Goal: Complete application form: Complete application form

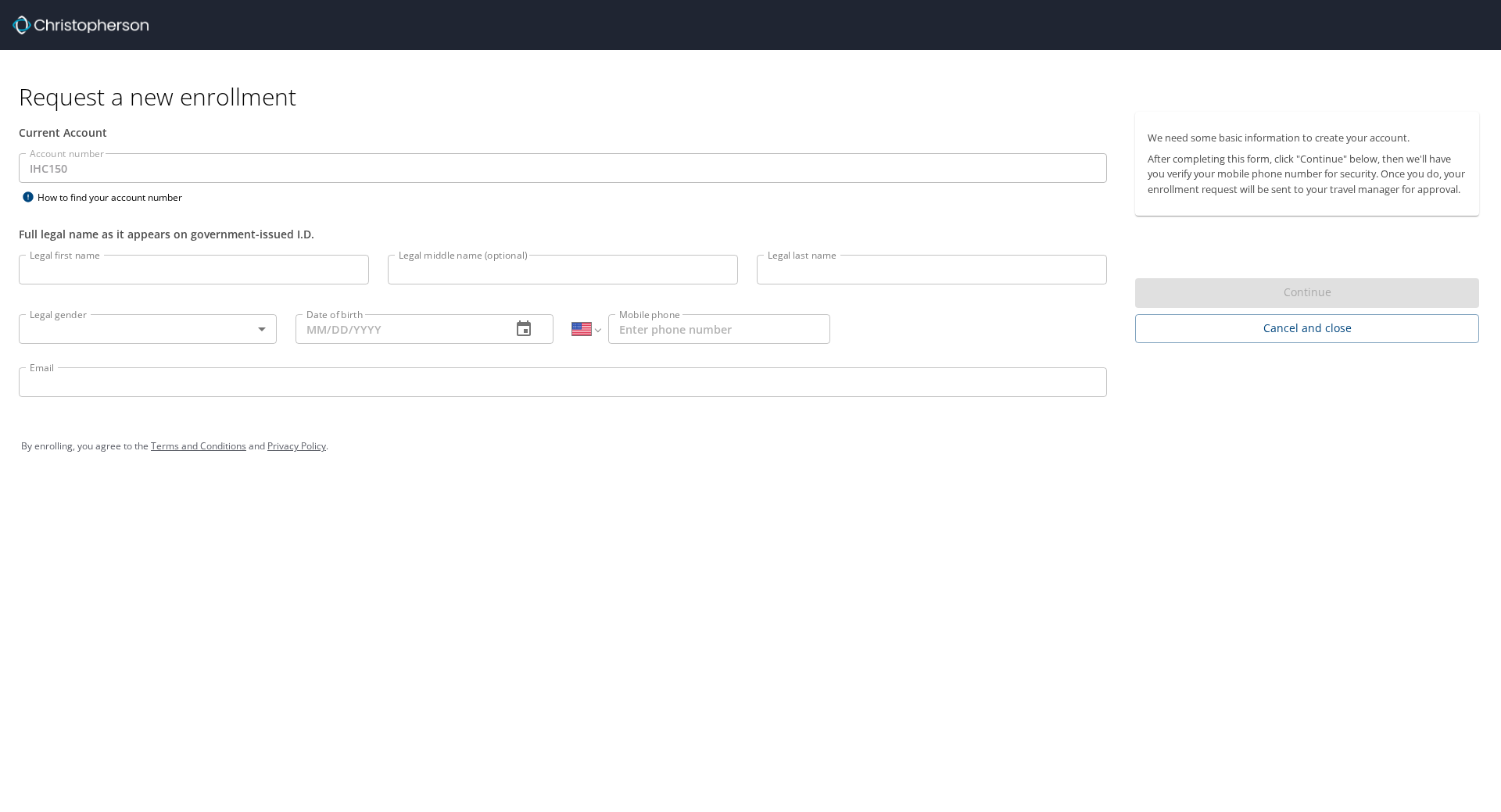
select select "US"
click at [297, 269] on input "Legal first name" at bounding box center [194, 269] width 350 height 30
type input "d"
type input "Derek"
click at [551, 275] on input "Legal middle name (optional)" at bounding box center [563, 269] width 350 height 30
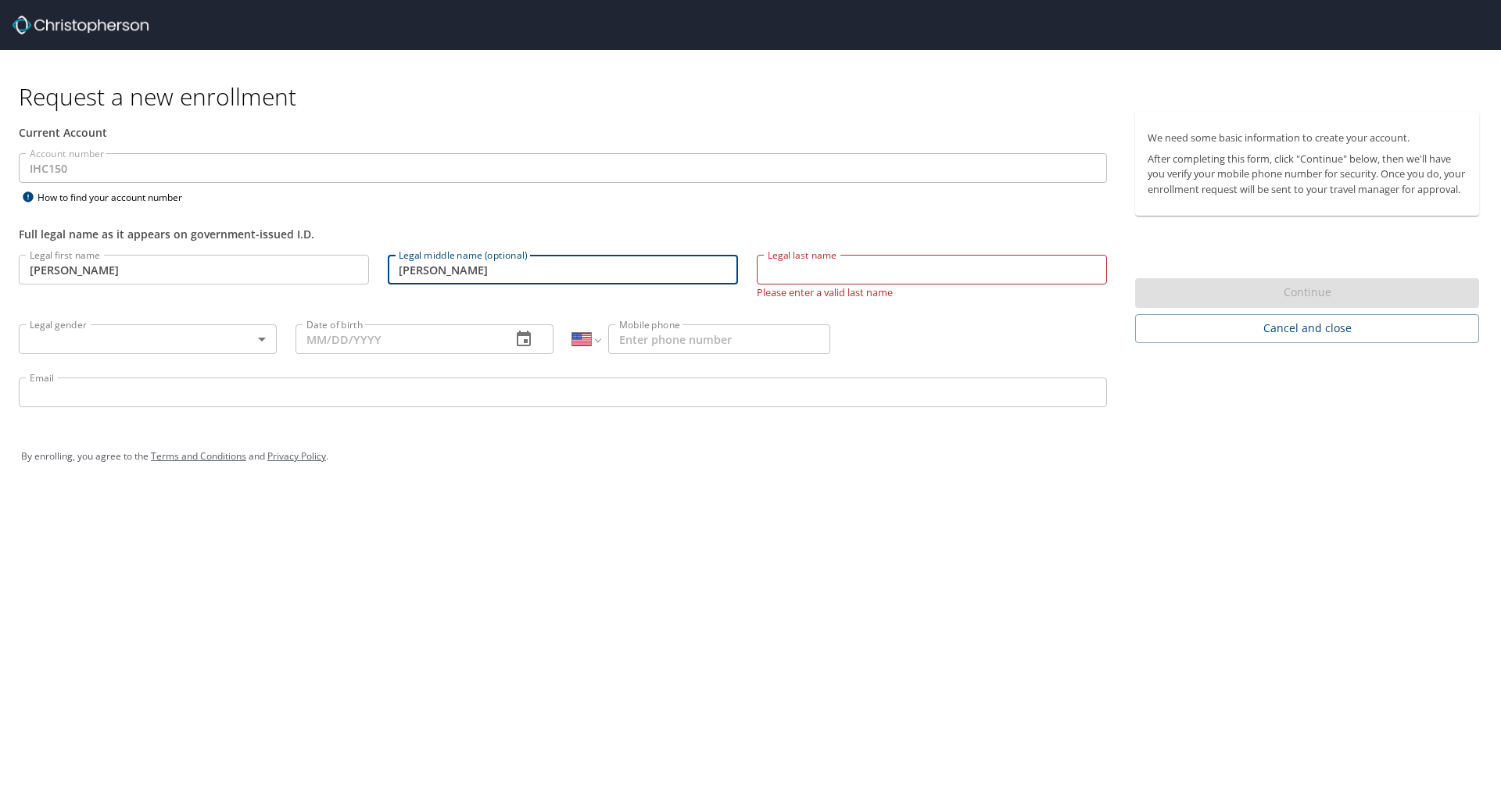
type input "Joel"
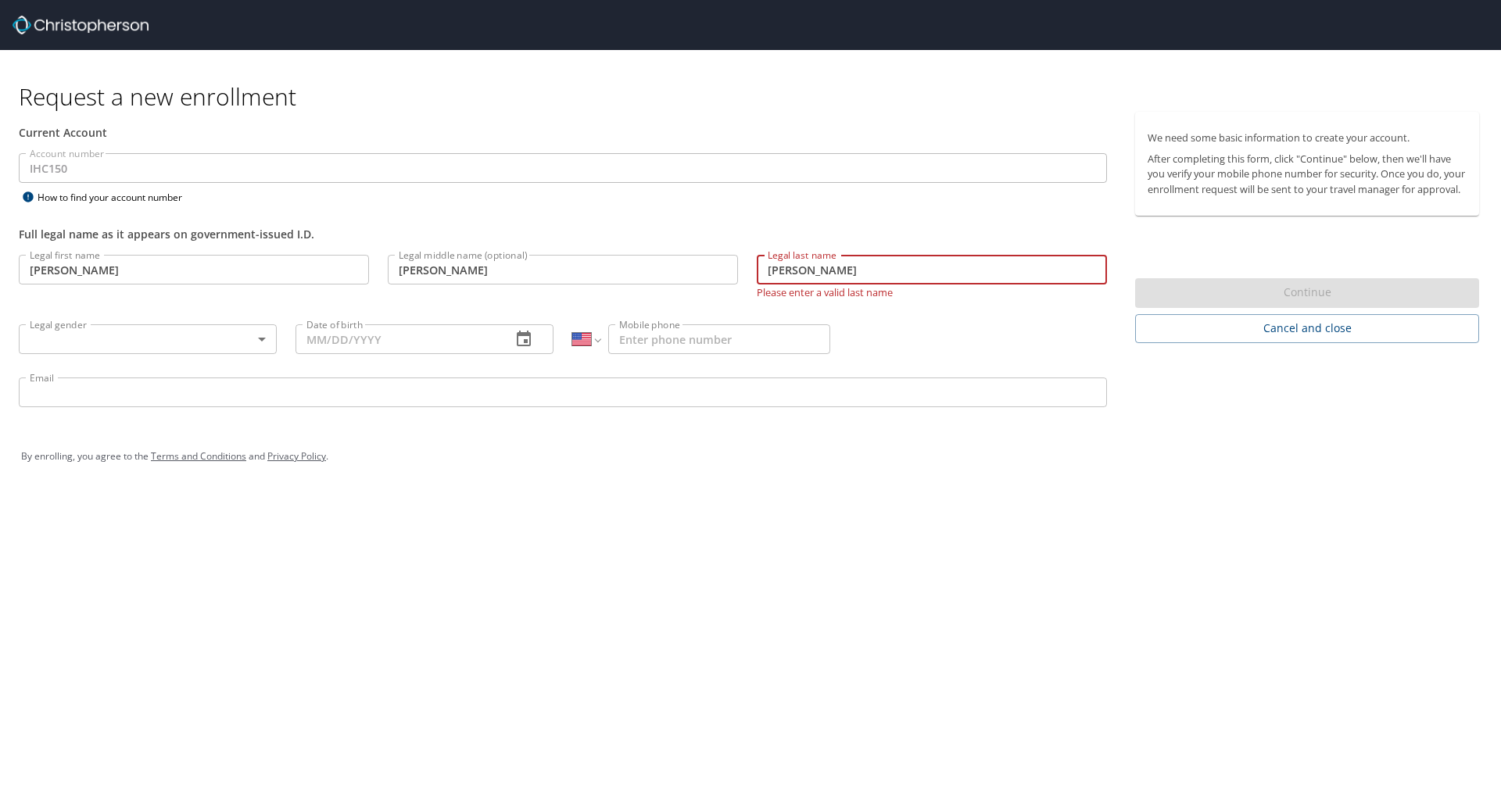
type input "Holbrook"
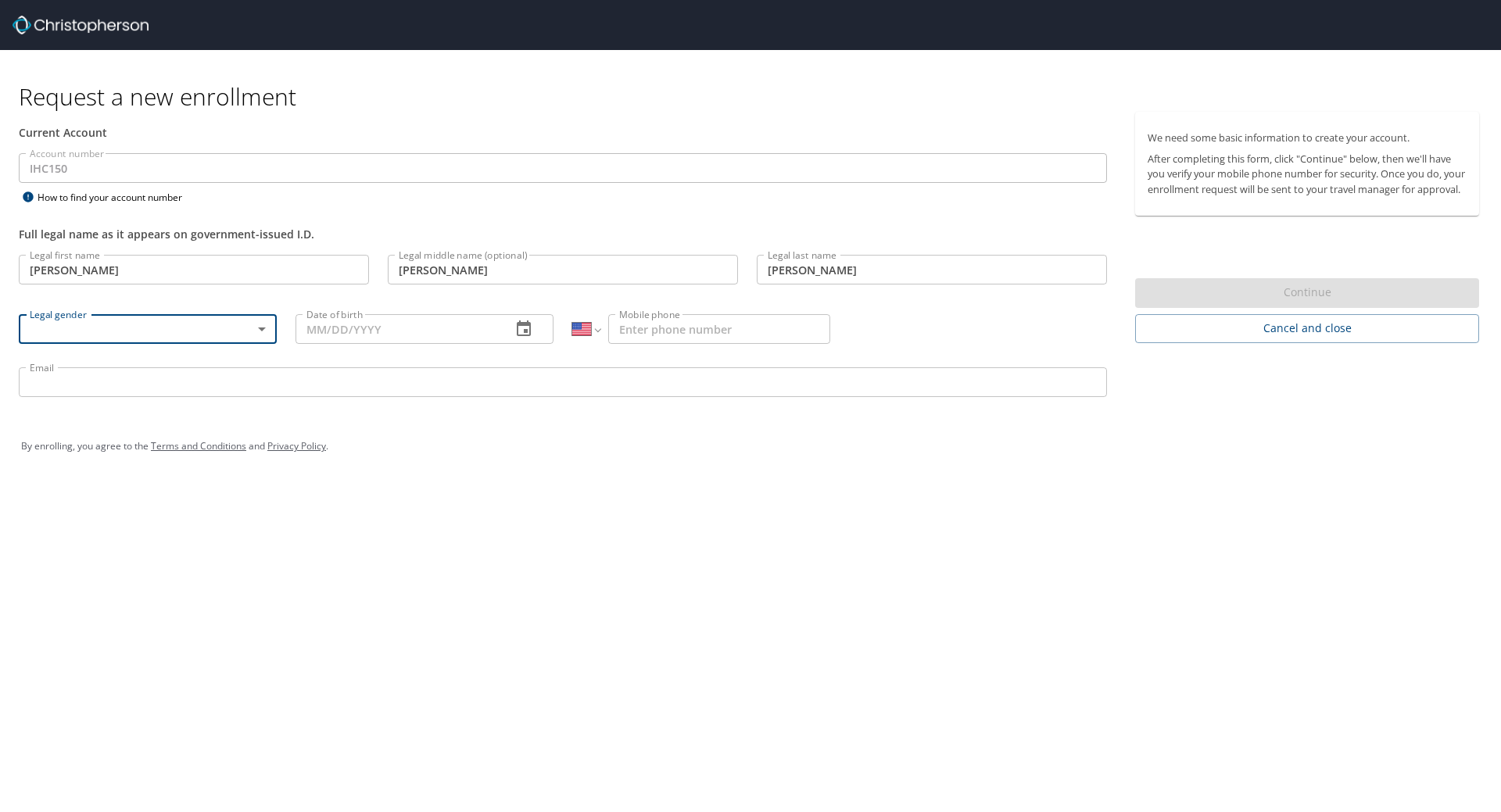
click at [258, 330] on body "Request a new enrollment Current Account Account number IHC150 Account number H…" at bounding box center [750, 406] width 1501 height 812
click at [201, 374] on li "Male" at bounding box center [148, 383] width 258 height 28
type input "Male"
click at [416, 324] on input "Date of birth" at bounding box center [397, 329] width 203 height 30
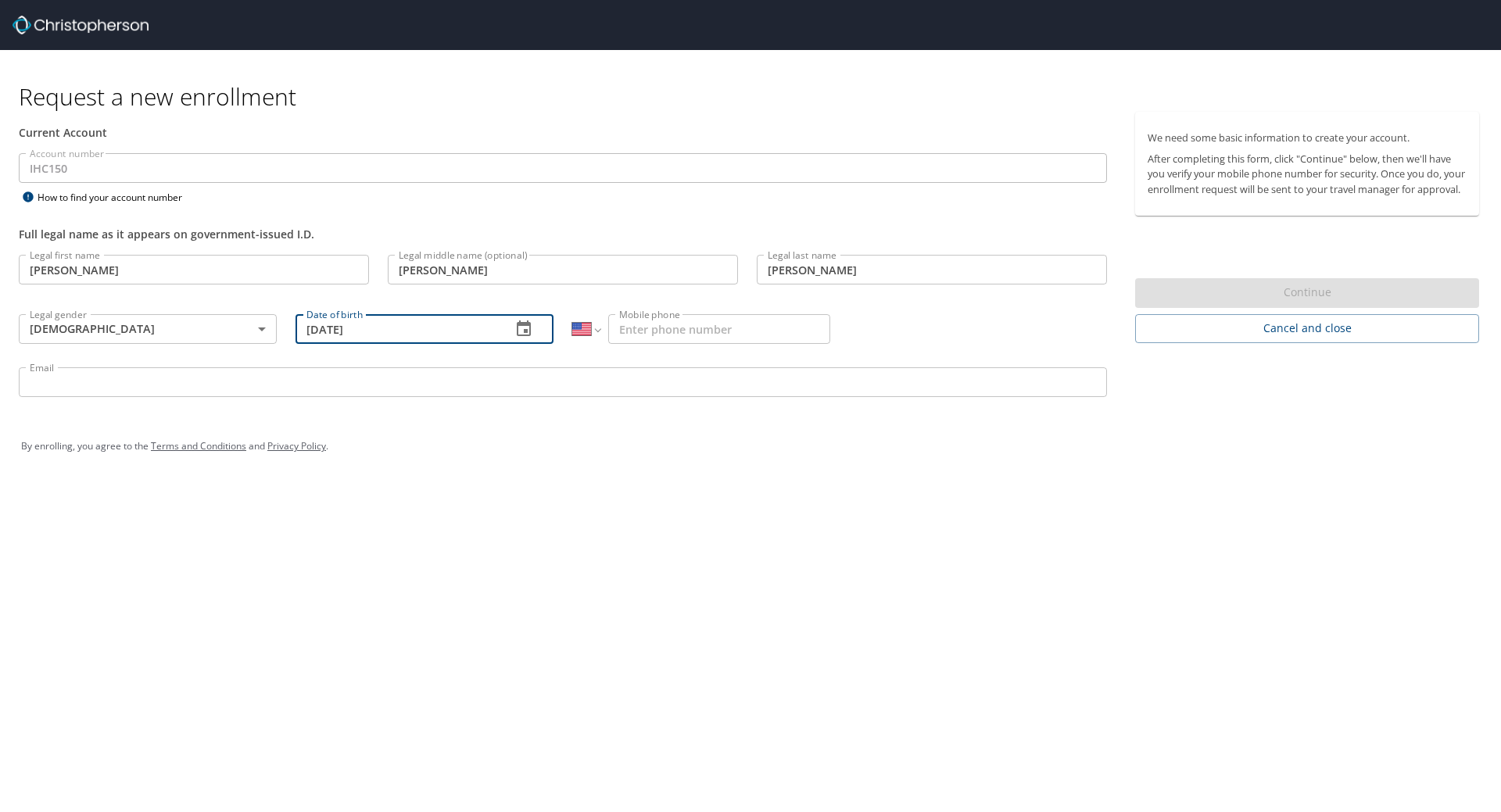
type input "03/29/1995"
click at [663, 320] on input "Mobile phone" at bounding box center [719, 329] width 222 height 30
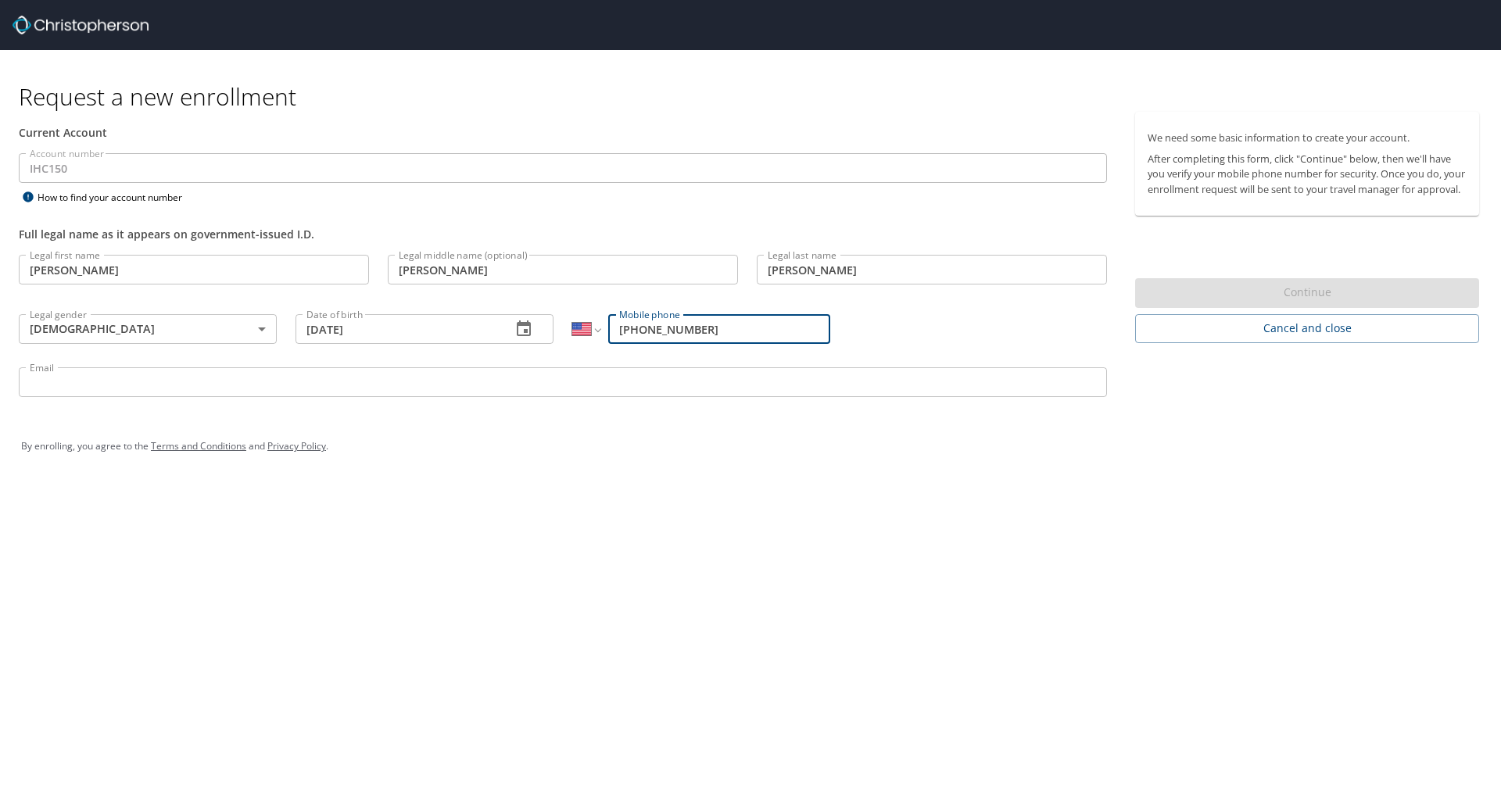
type input "(970) 712-1316"
click at [490, 384] on input "Email" at bounding box center [562, 382] width 1088 height 30
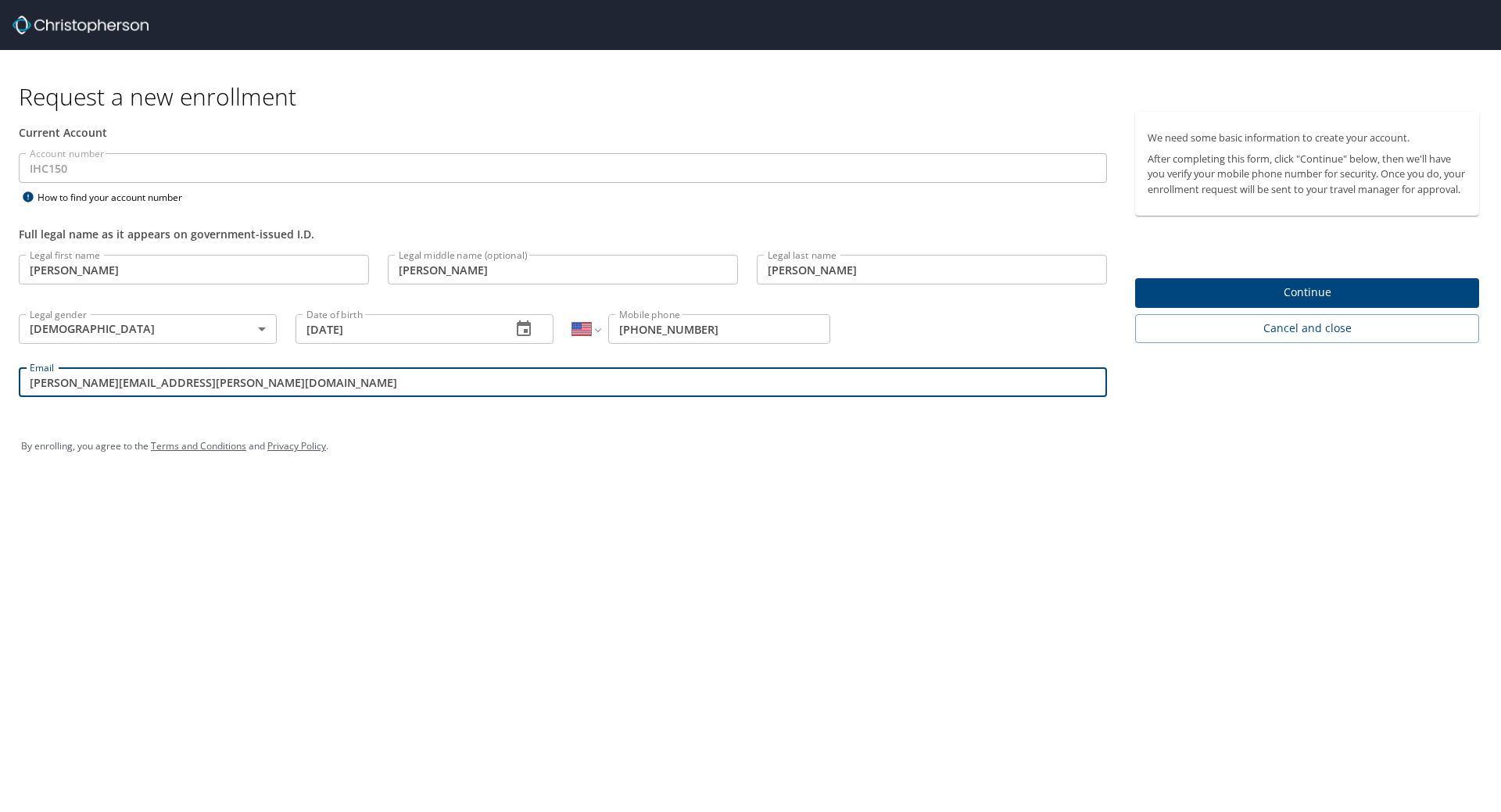
type input "derek.holbrook@imail.org"
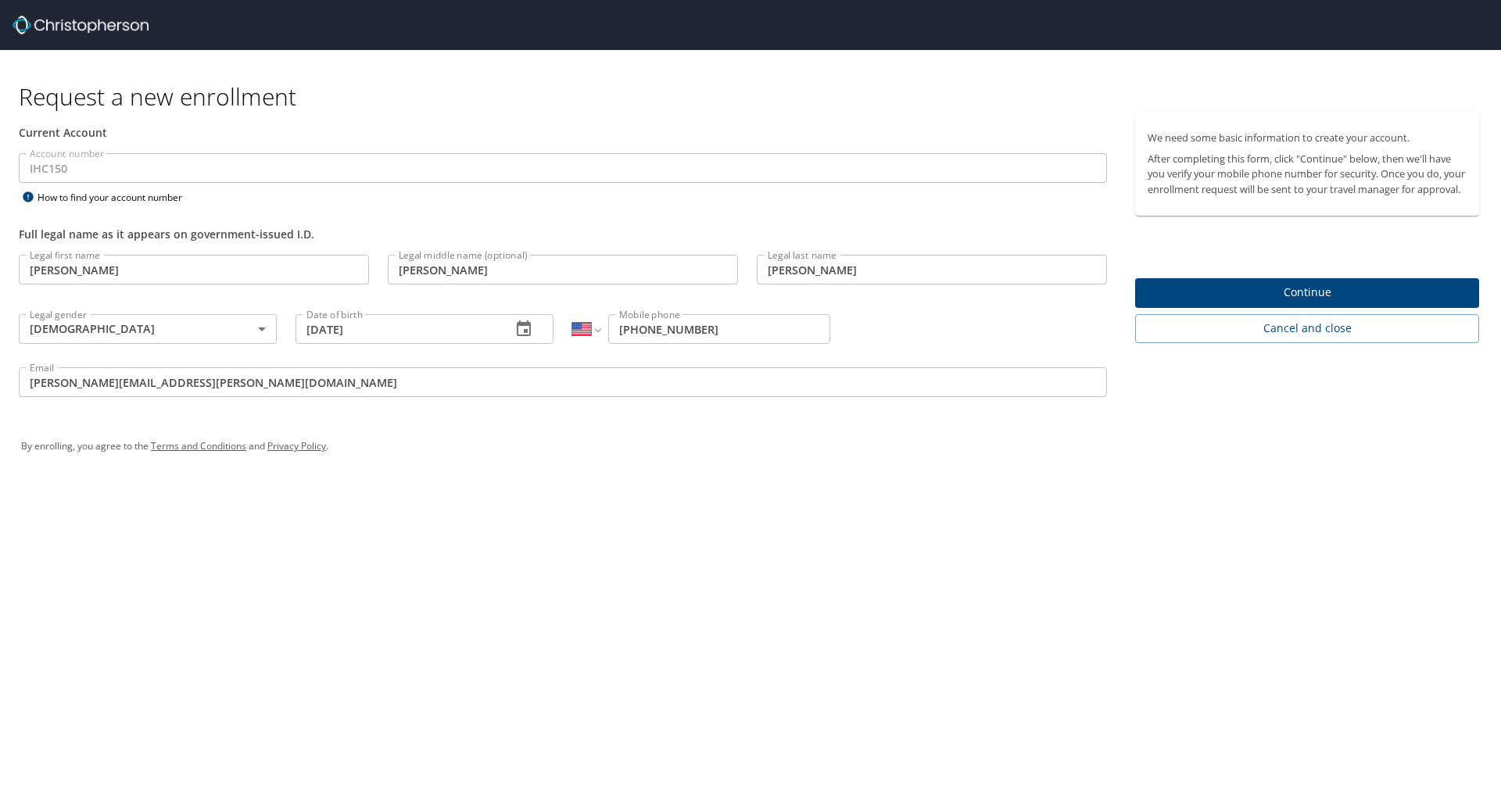
click at [1314, 300] on span "Continue" at bounding box center [1307, 292] width 319 height 20
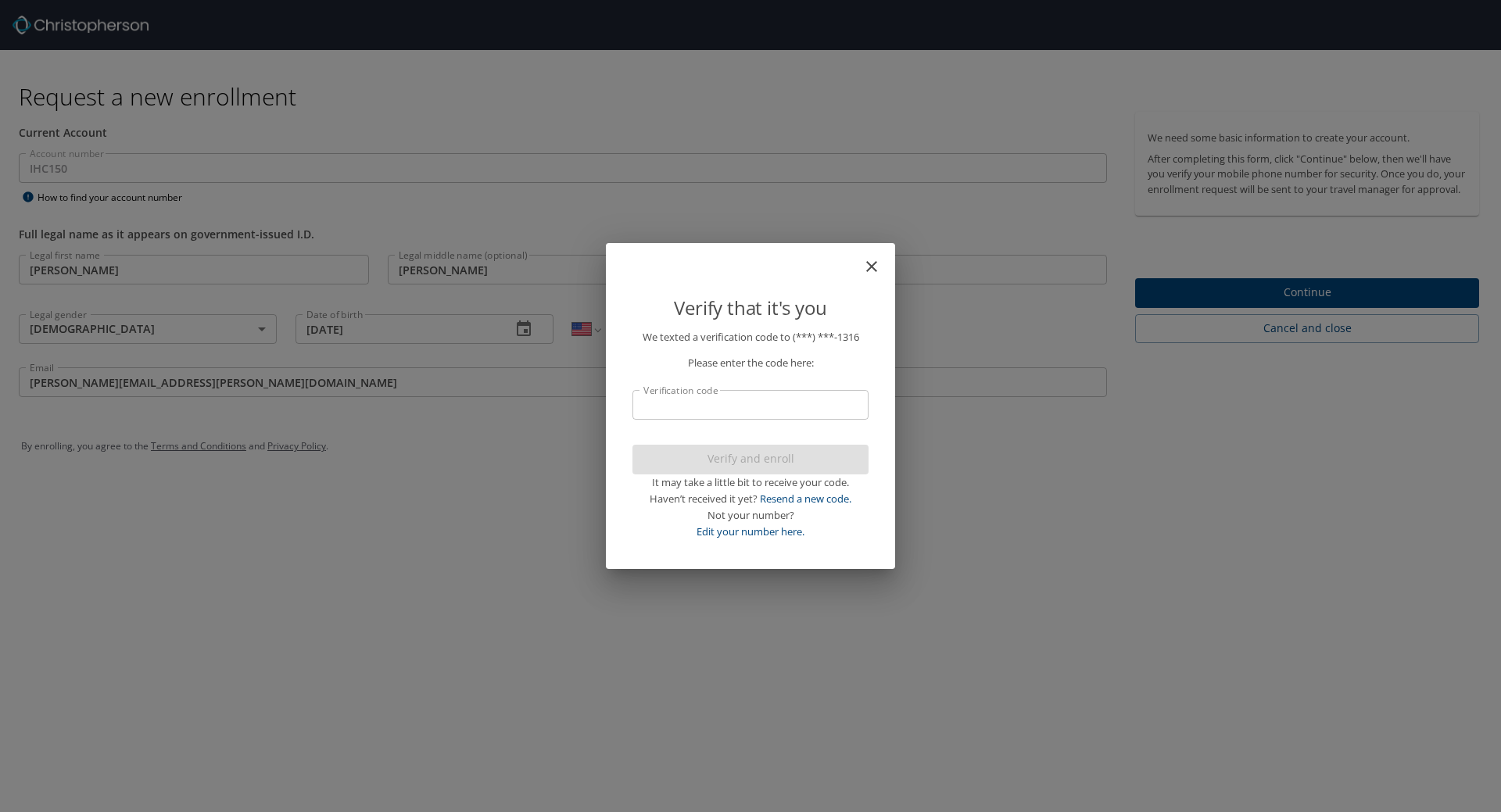
click at [714, 407] on input "Verification code" at bounding box center [751, 404] width 236 height 30
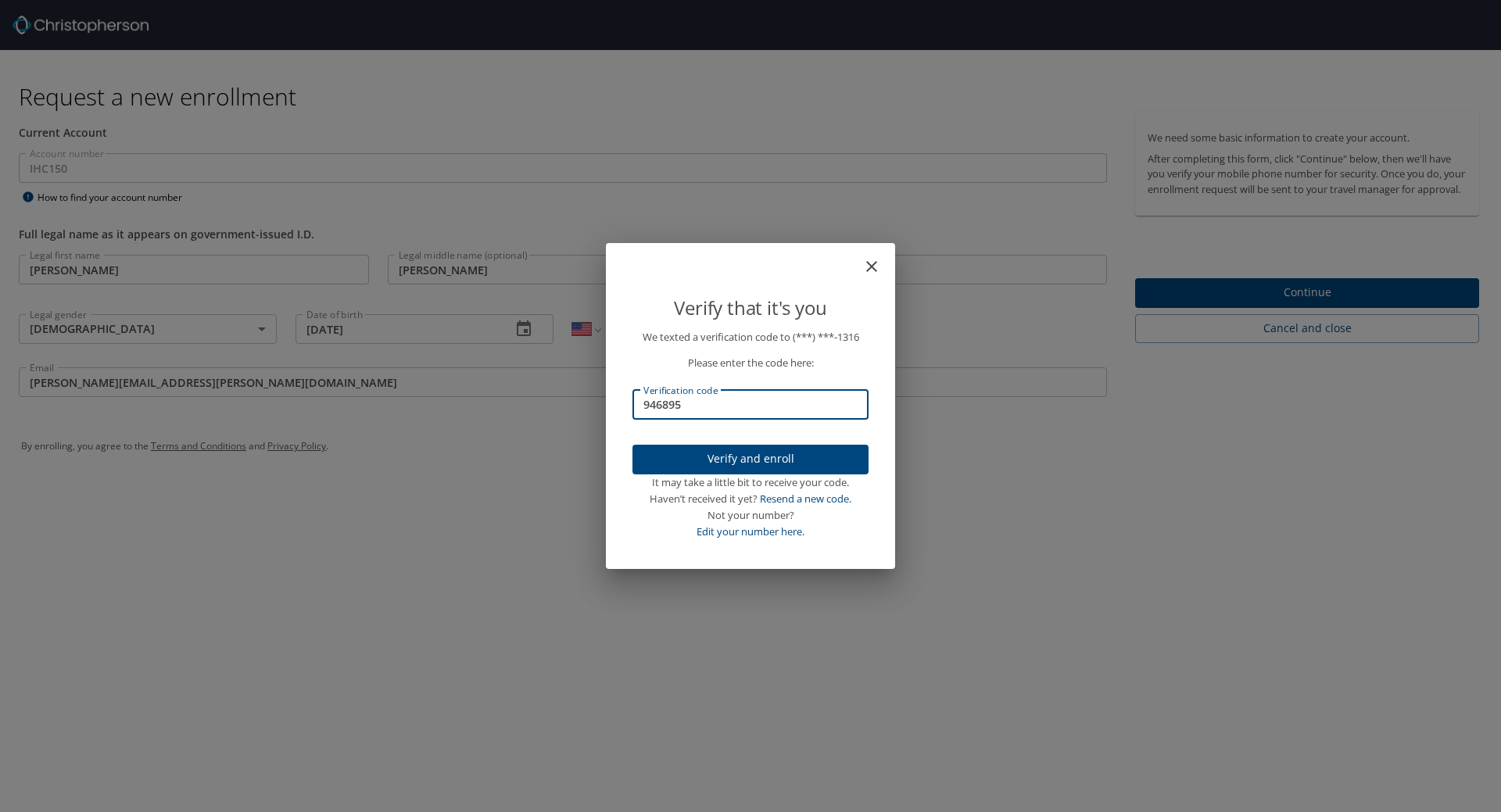
type input "946895"
click at [722, 458] on span "Verify and enroll" at bounding box center [750, 459] width 212 height 20
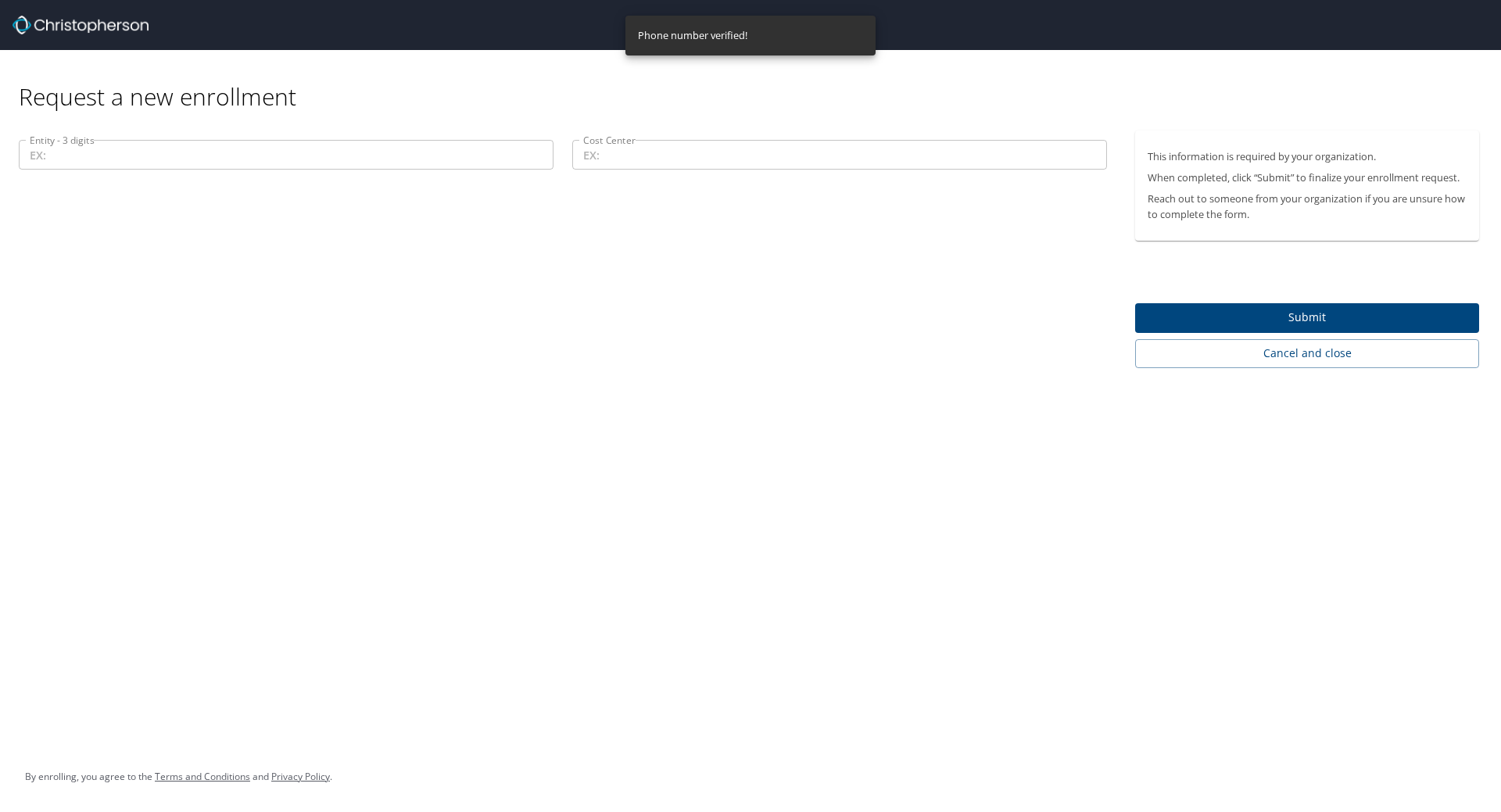
click at [634, 152] on input "Cost Center" at bounding box center [840, 155] width 535 height 30
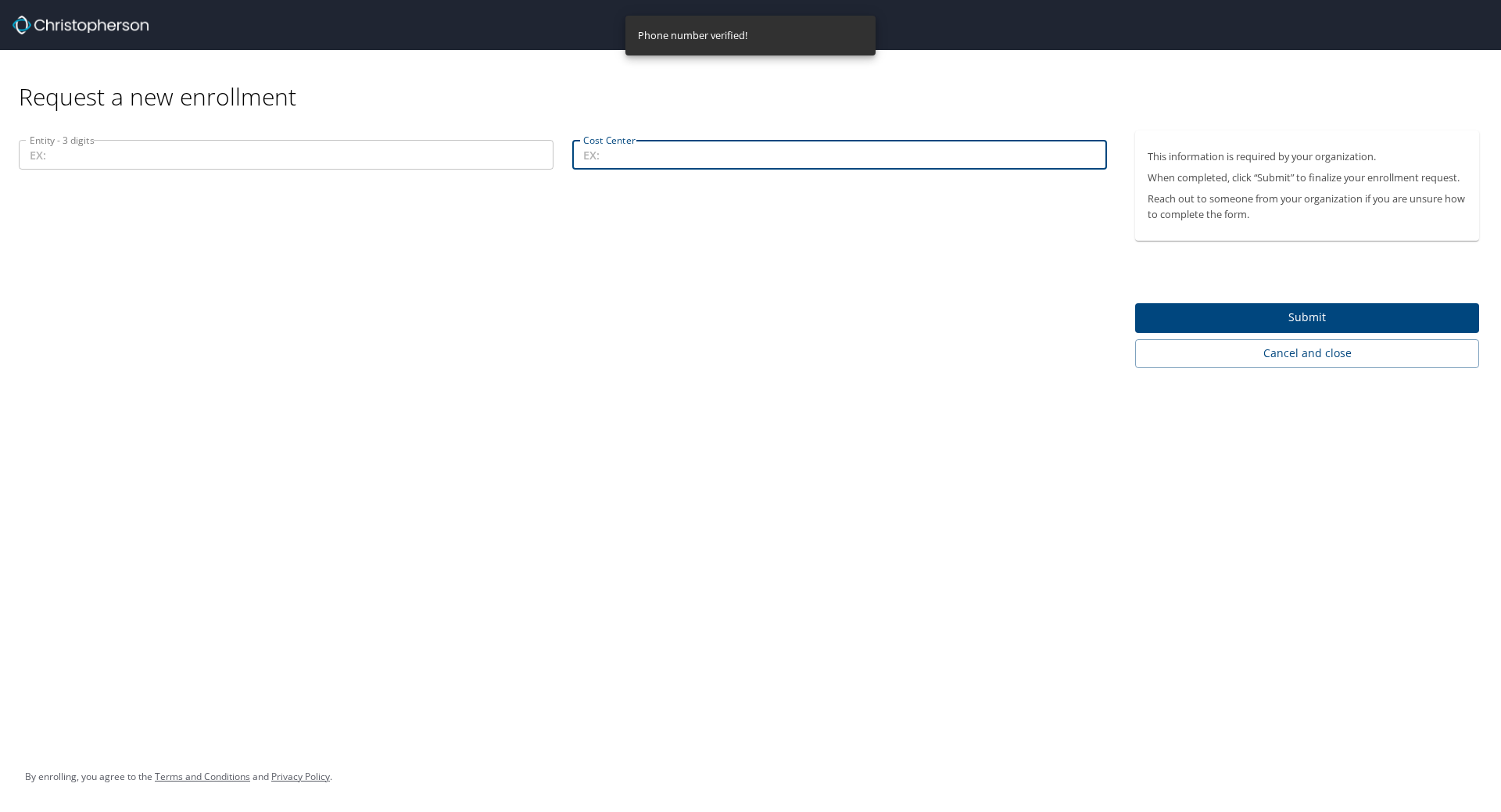
paste input "11300-35037"
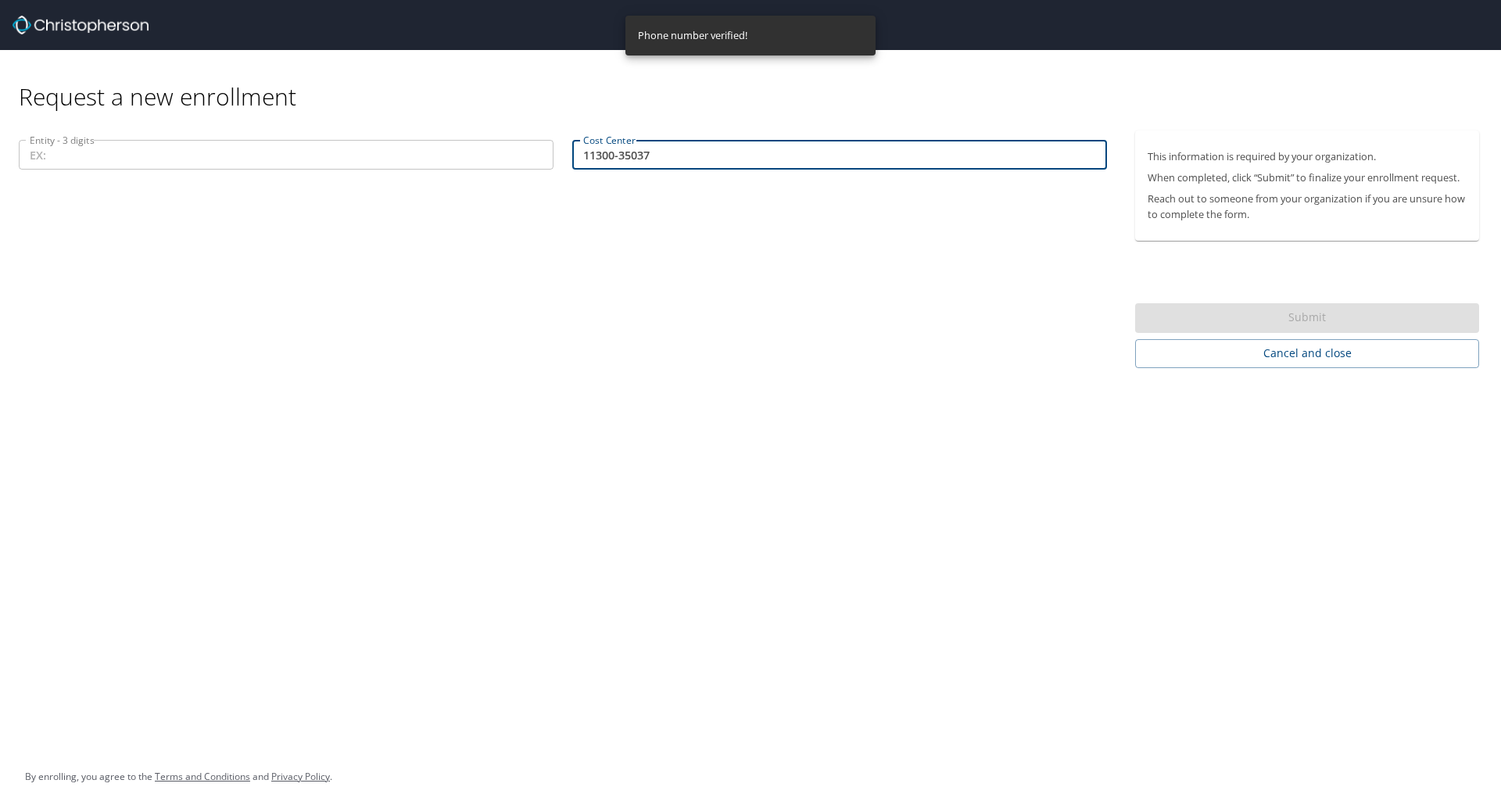
type input "11300-35037"
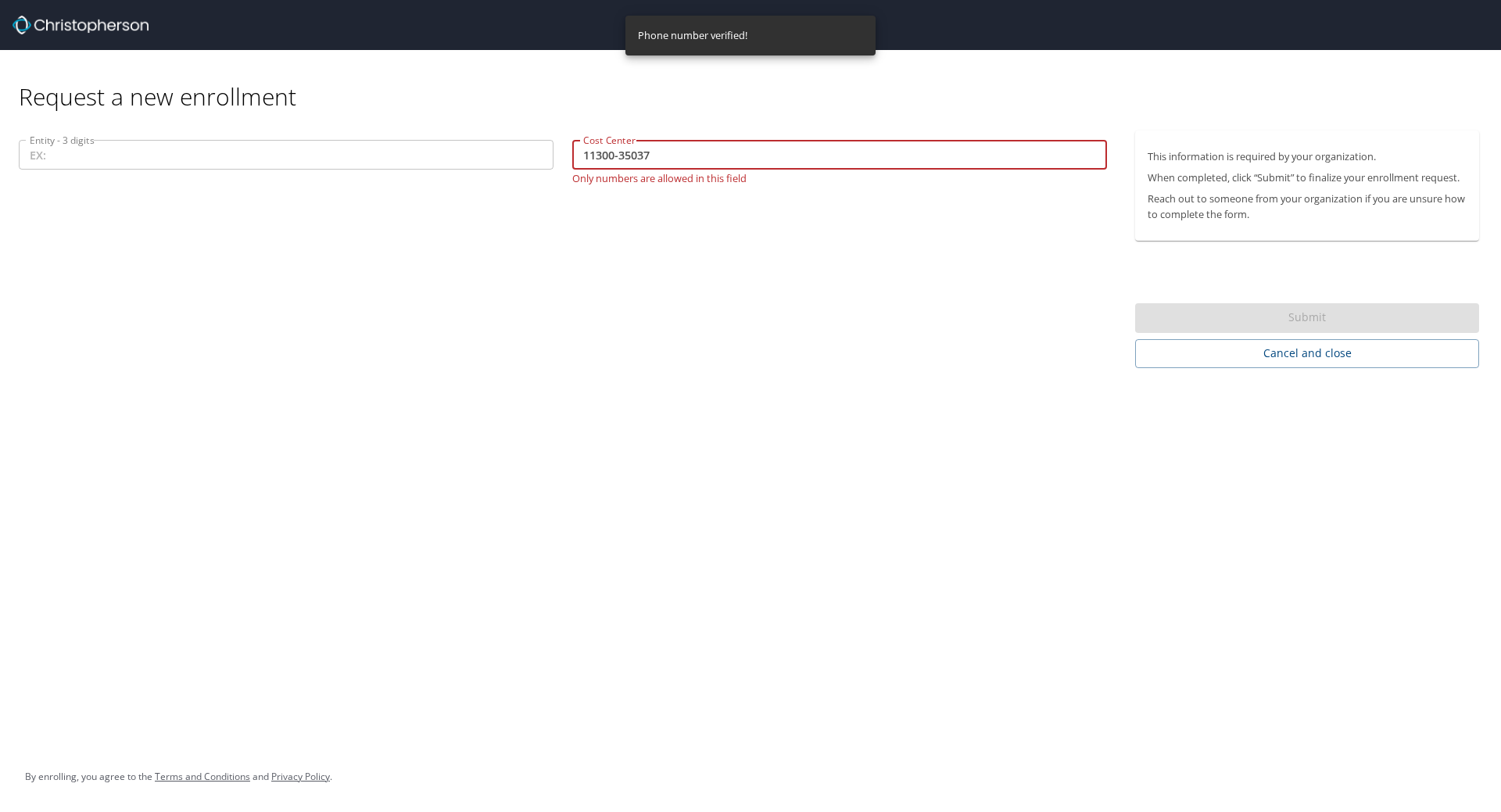
click at [377, 155] on input "Entity - 3 digits" at bounding box center [286, 155] width 535 height 30
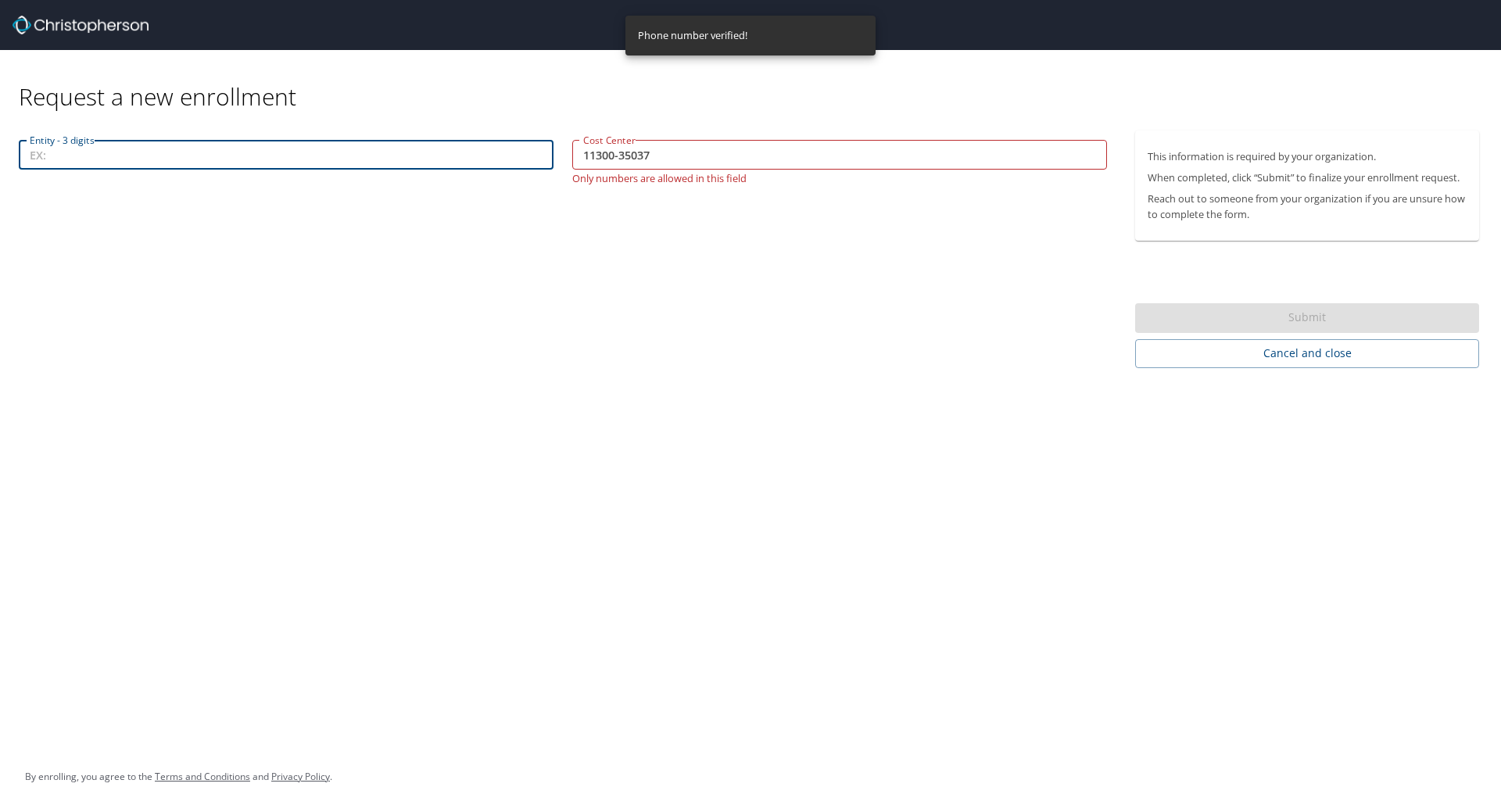
paste input "11300-35037"
click at [654, 157] on input "11300-35037" at bounding box center [840, 155] width 535 height 30
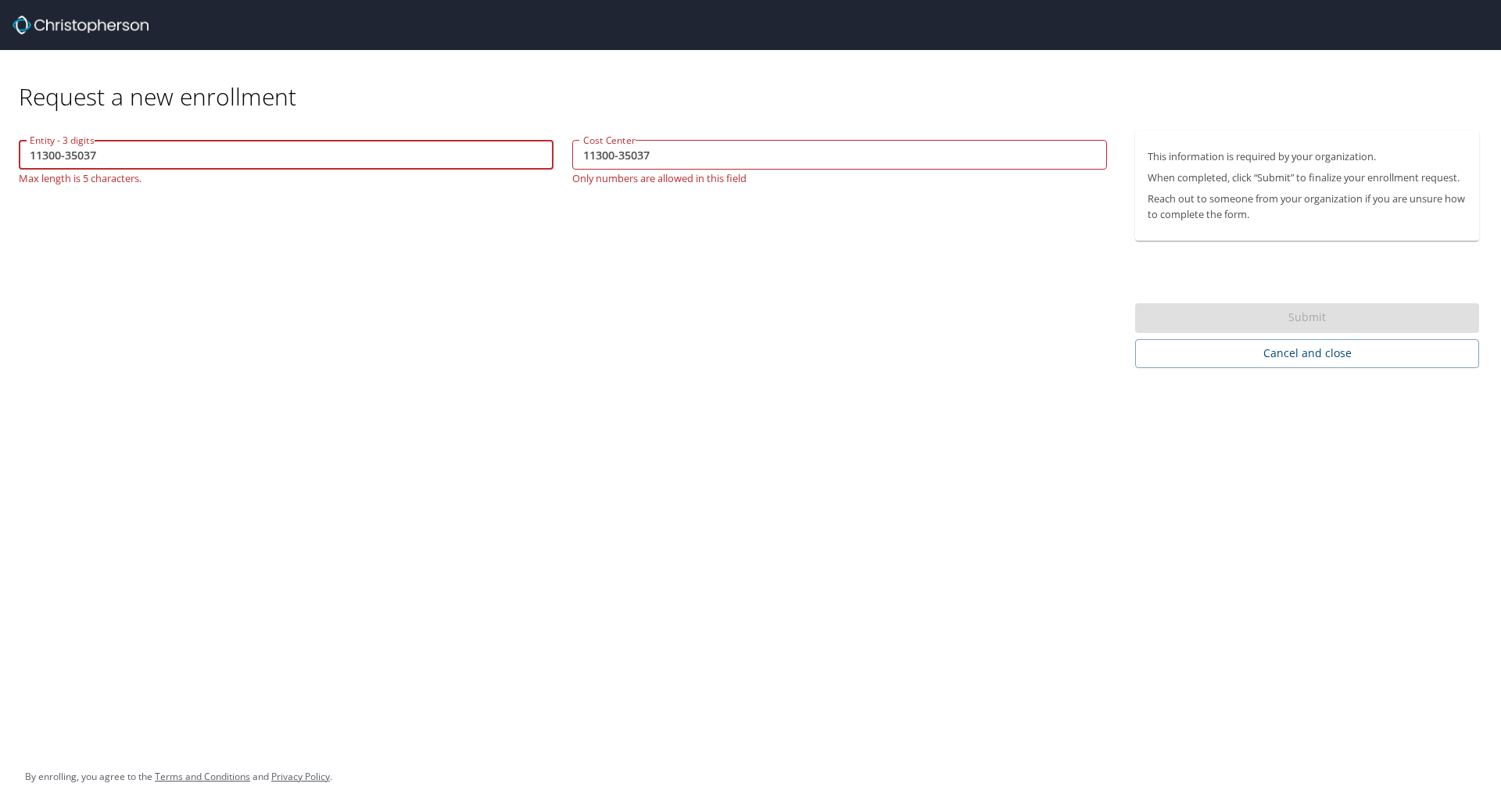
click at [27, 156] on input "11300-35037" at bounding box center [286, 155] width 535 height 30
click at [426, 159] on input "0011300-35037" at bounding box center [286, 155] width 535 height 30
type input "0011300-35037"
click at [578, 162] on input "11300-35037" at bounding box center [840, 155] width 535 height 30
type input "1130035037"
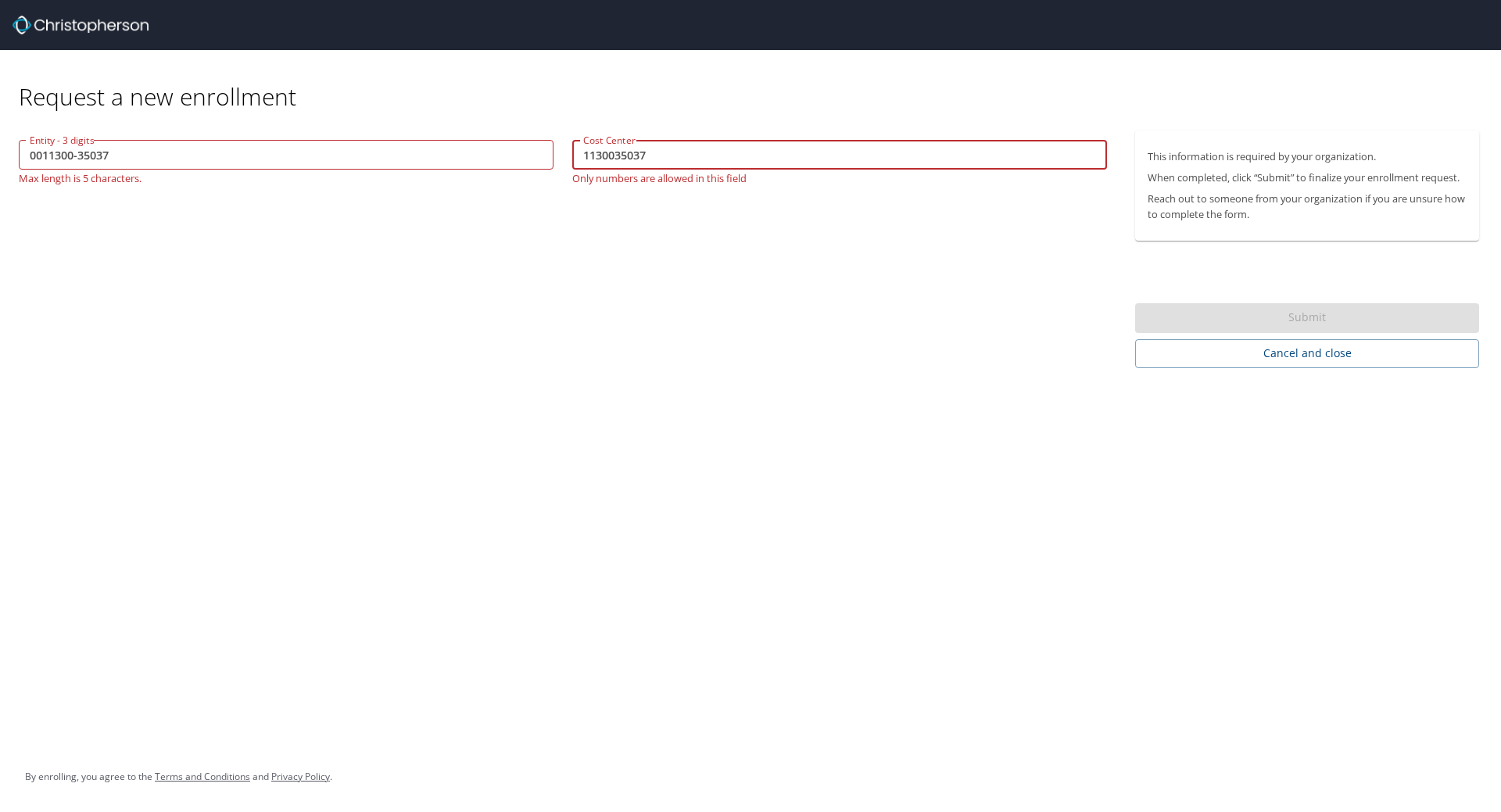
click at [77, 158] on input "0011300-35037" at bounding box center [286, 155] width 535 height 30
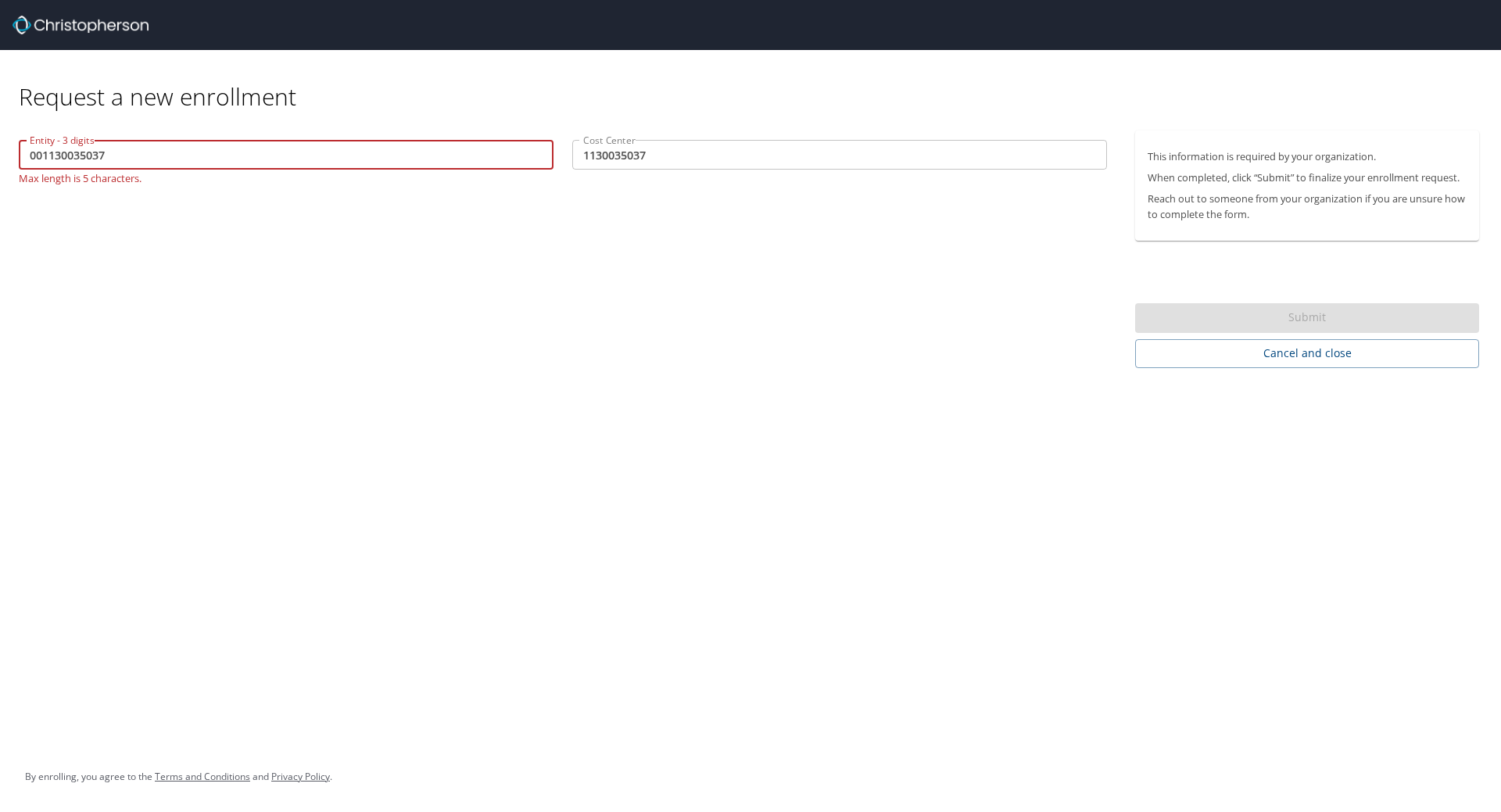
type input "001130035037"
click at [172, 240] on div "Entity - 3 digits 001130035037 Entity - 3 digits Max length is 5 characters. Co…" at bounding box center [562, 250] width 1126 height 238
drag, startPoint x: 116, startPoint y: 154, endPoint x: -217, endPoint y: 144, distance: 333.2
click at [0, 144] on html "Request a new enrollment Entity - 3 digits 001130035037 Entity - 3 digits Max l…" at bounding box center [750, 406] width 1501 height 812
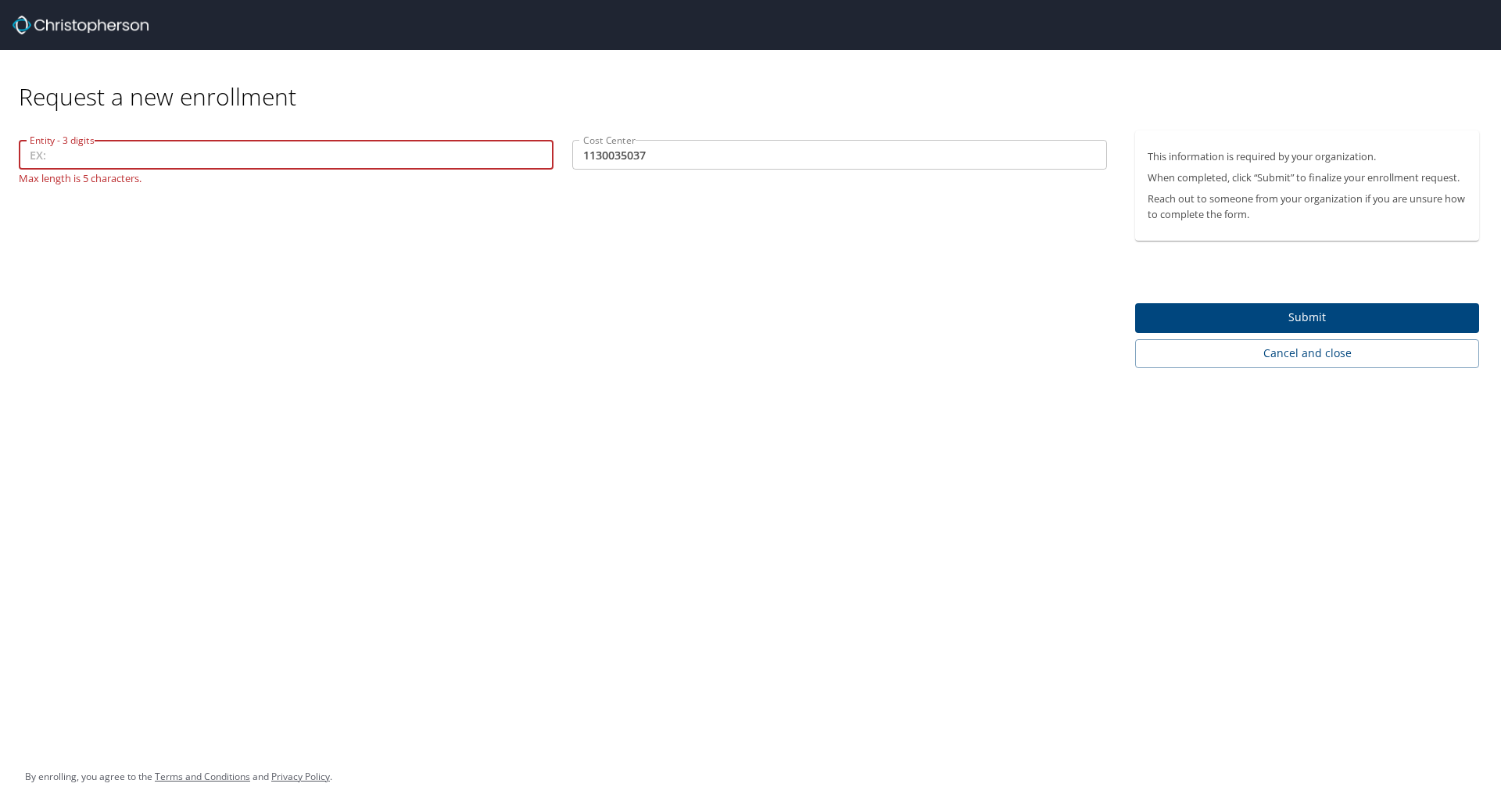
paste input "11300-35037"
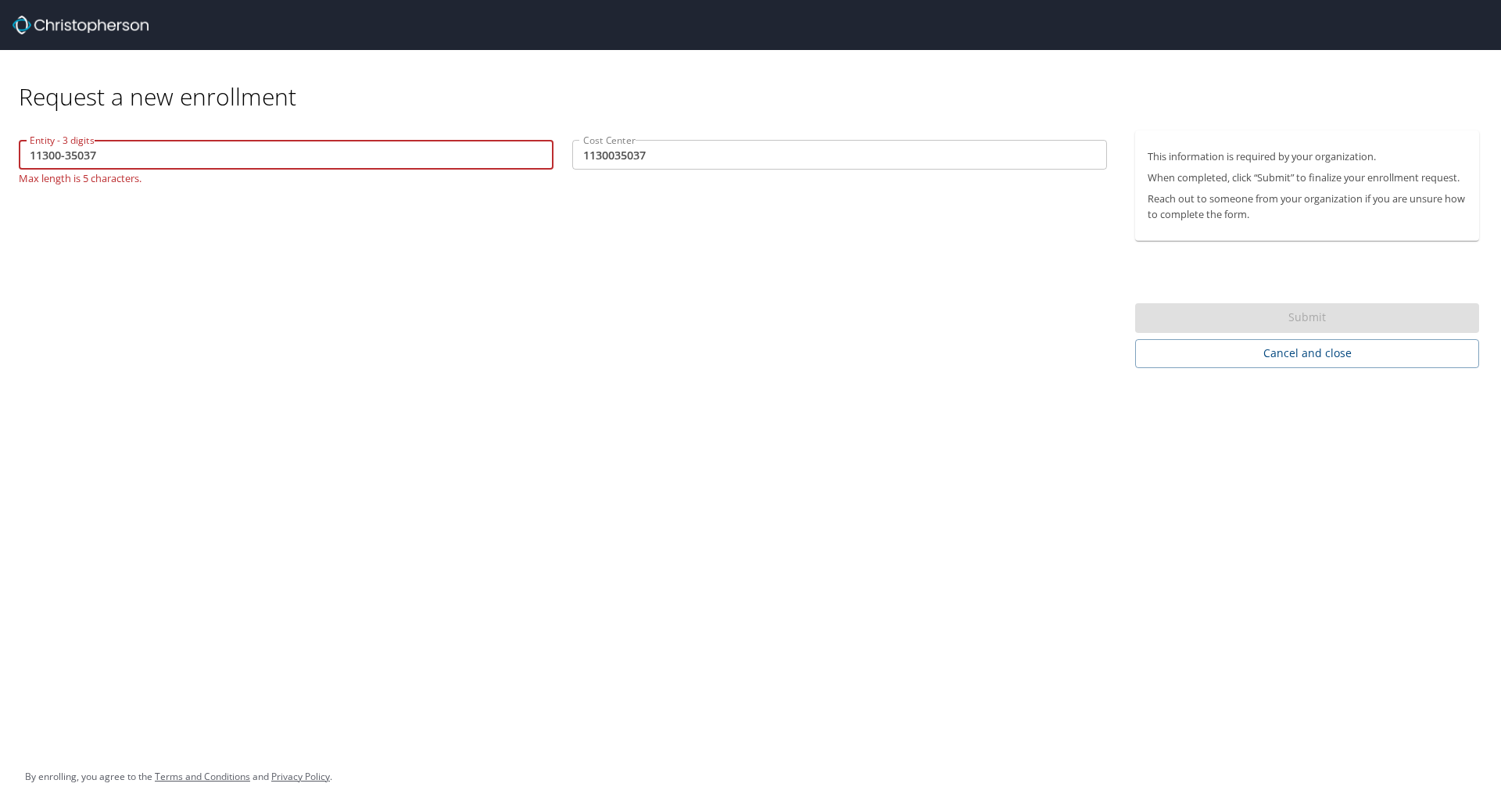
drag, startPoint x: 121, startPoint y: 156, endPoint x: 60, endPoint y: 152, distance: 61.1
click at [60, 152] on input "11300-35037" at bounding box center [286, 155] width 535 height 30
click at [25, 155] on input "11300" at bounding box center [286, 155] width 535 height 30
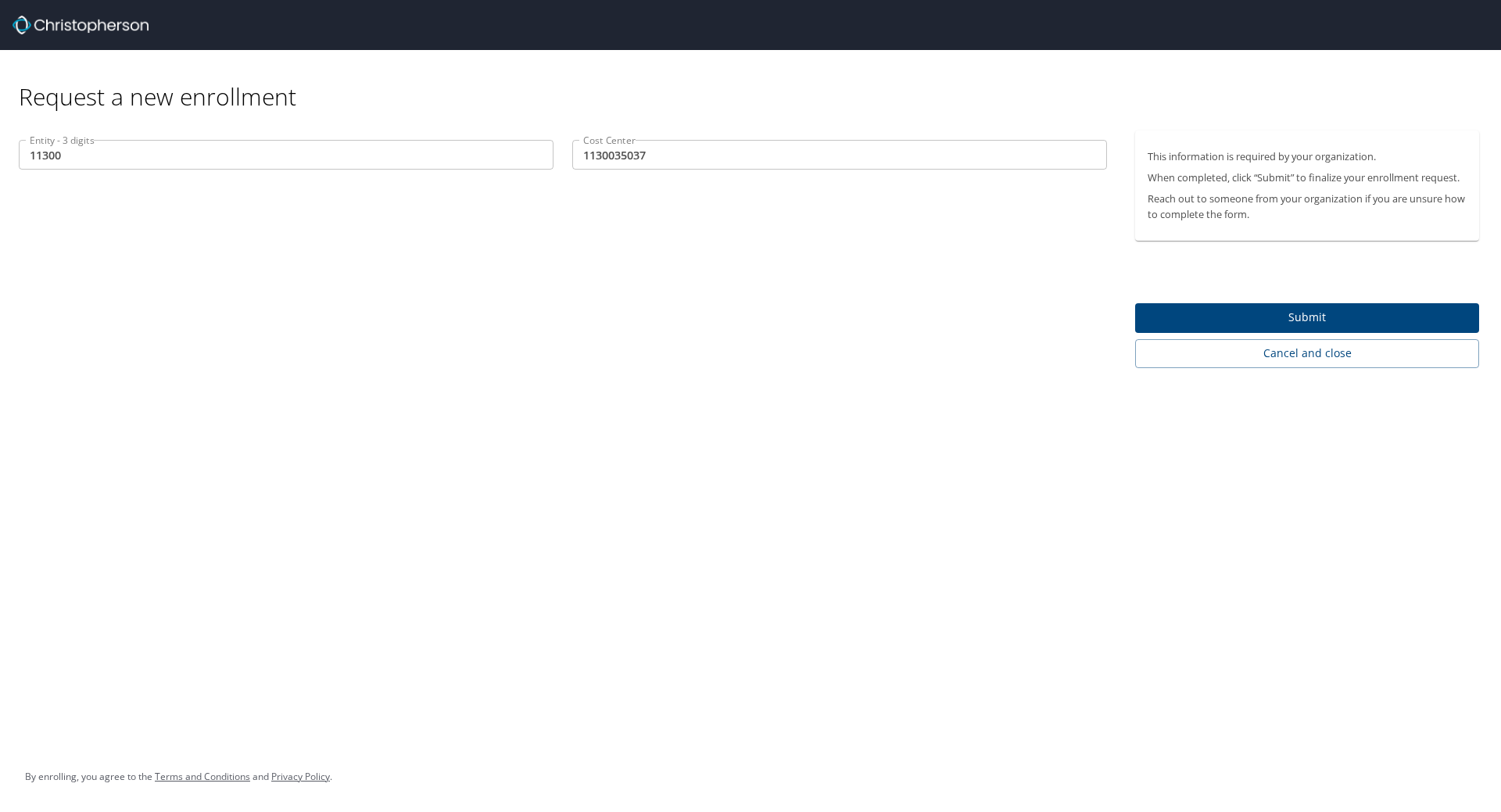
click at [260, 246] on div "Entity - 3 digits 11300 Entity - 3 digits Cost Center 1130035037 Cost Center" at bounding box center [562, 250] width 1126 height 238
click at [31, 155] on input "11300" at bounding box center [286, 155] width 535 height 30
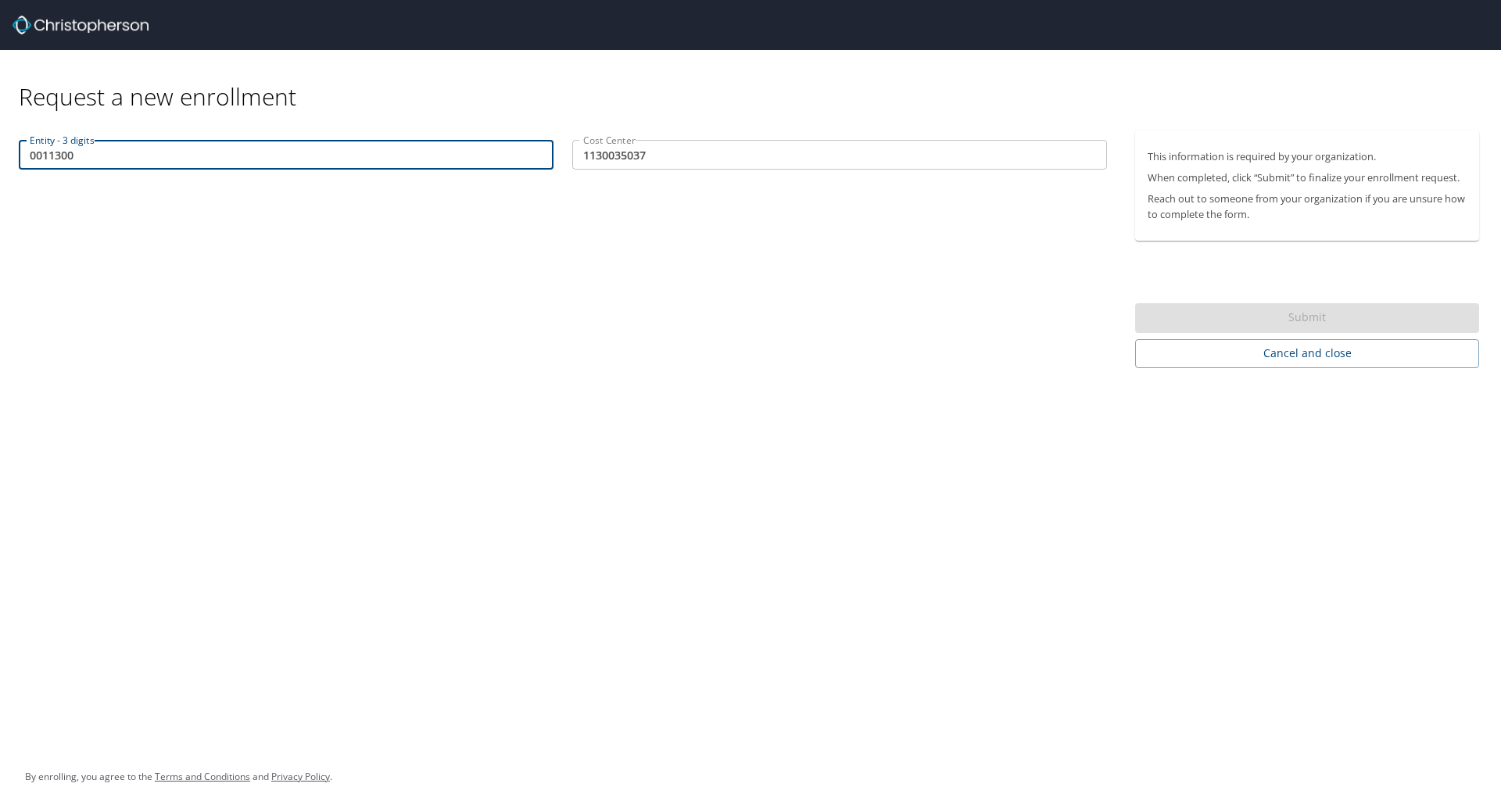
click at [383, 199] on div "Entity - 3 digits 0011300 Entity - 3 digits Cost Center 1130035037 Cost Center" at bounding box center [562, 250] width 1126 height 238
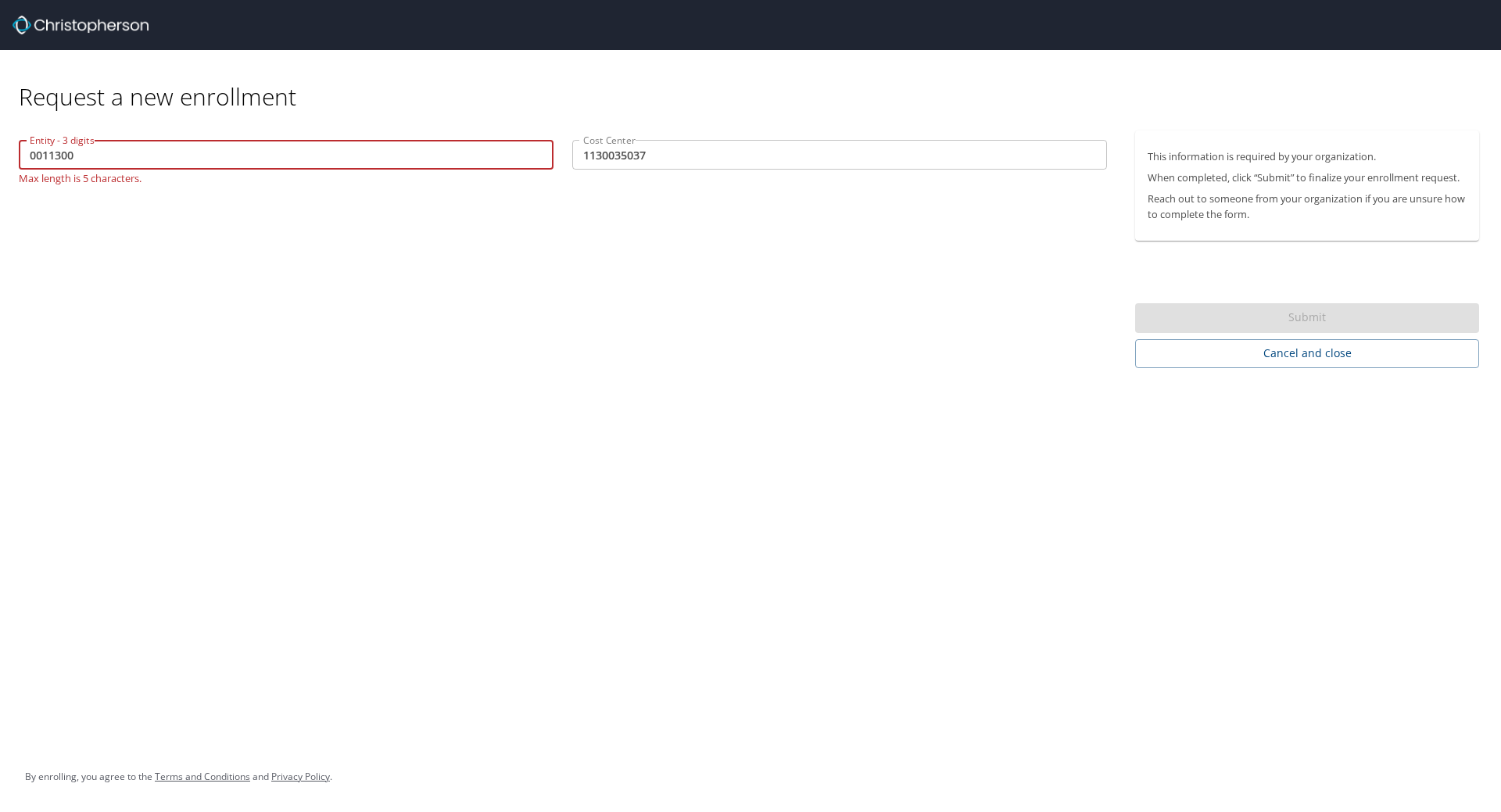
click at [44, 159] on input "0011300" at bounding box center [286, 155] width 535 height 30
type input "11300"
click at [234, 297] on div "Entity - 3 digits 11300 Entity - 3 digits Max length is 5 characters. Cost Cent…" at bounding box center [562, 250] width 1126 height 238
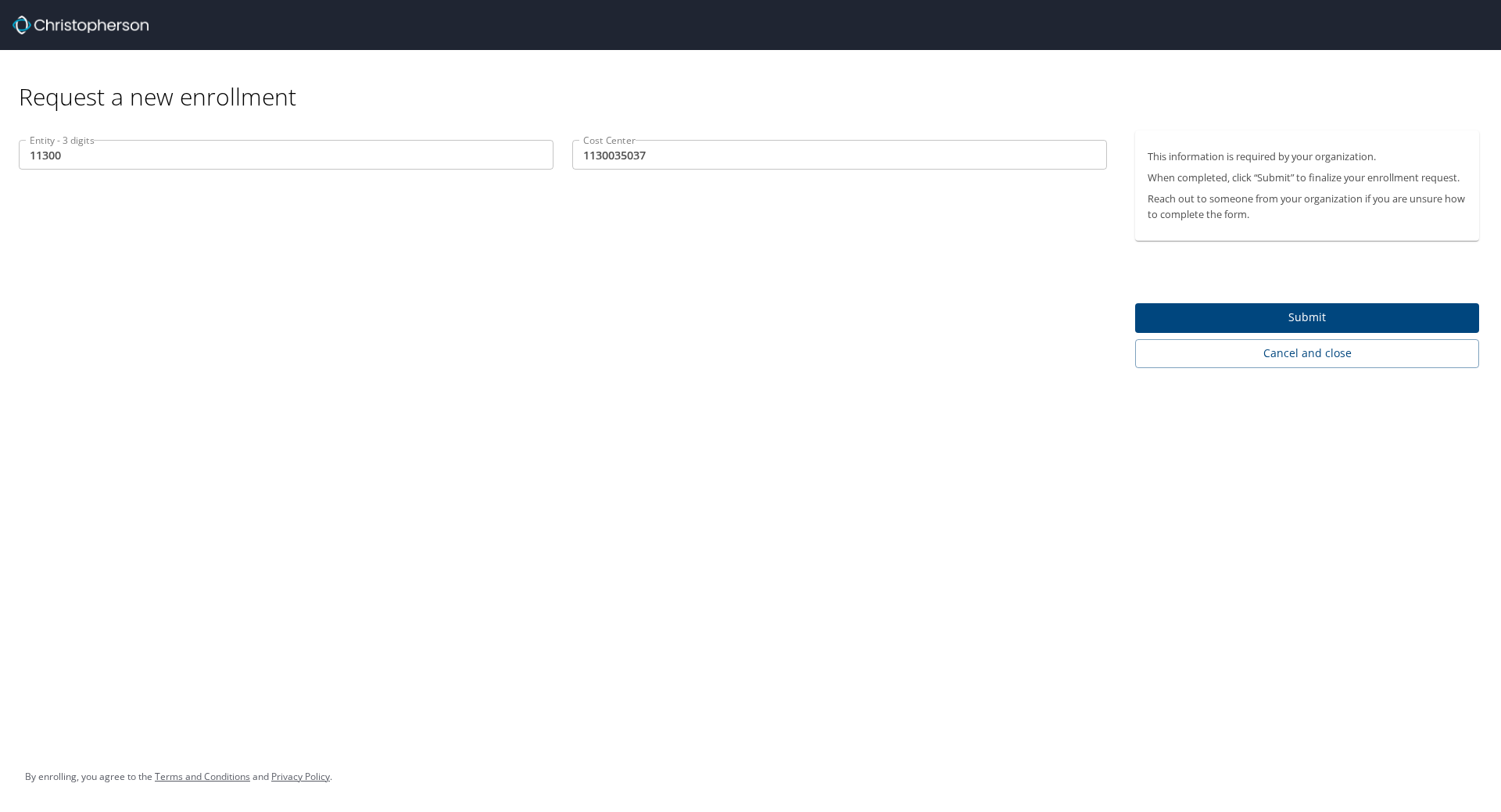
click at [1205, 305] on button "Submit" at bounding box center [1306, 319] width 344 height 31
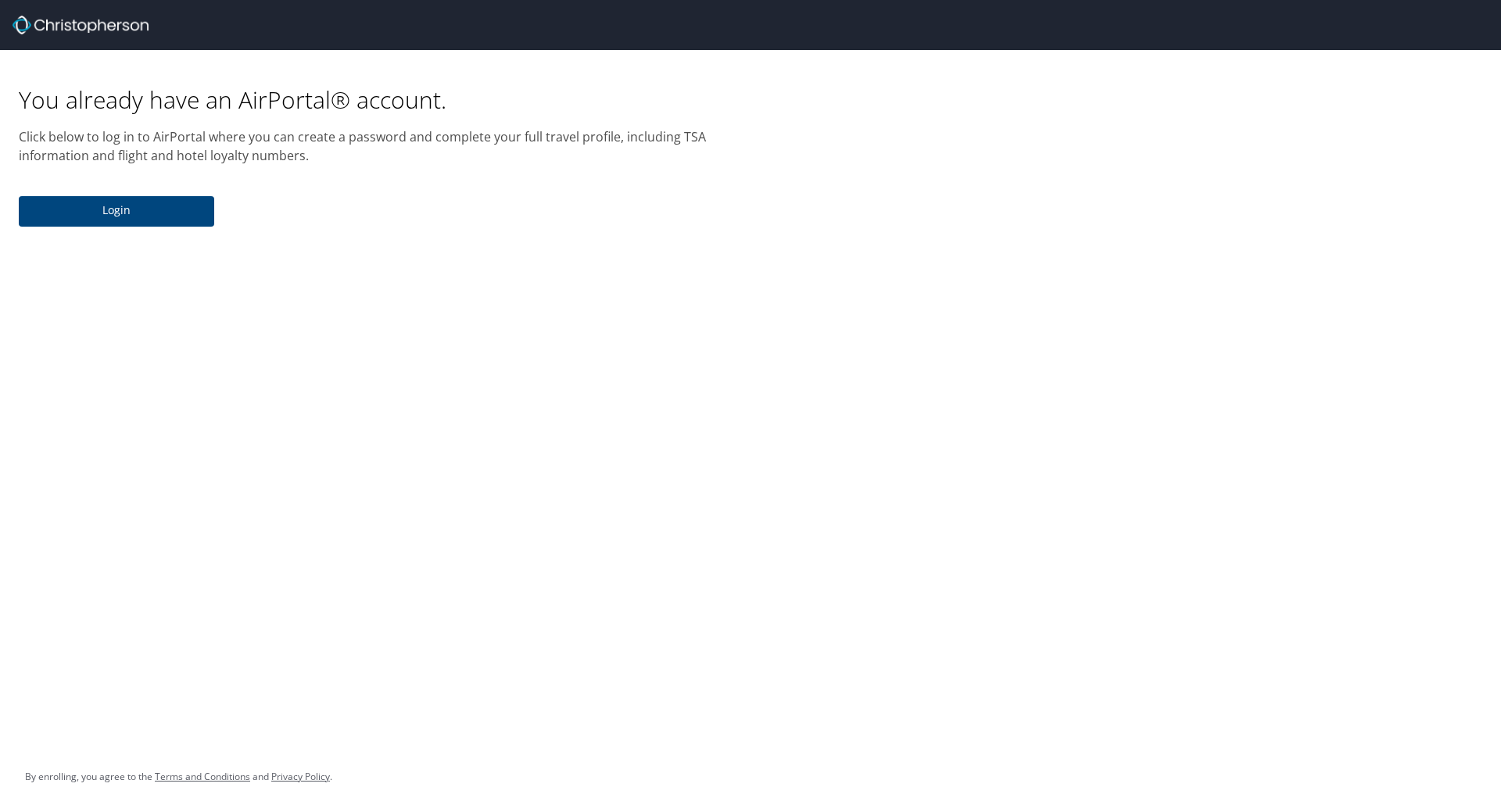
click at [196, 218] on span "Login" at bounding box center [116, 211] width 171 height 20
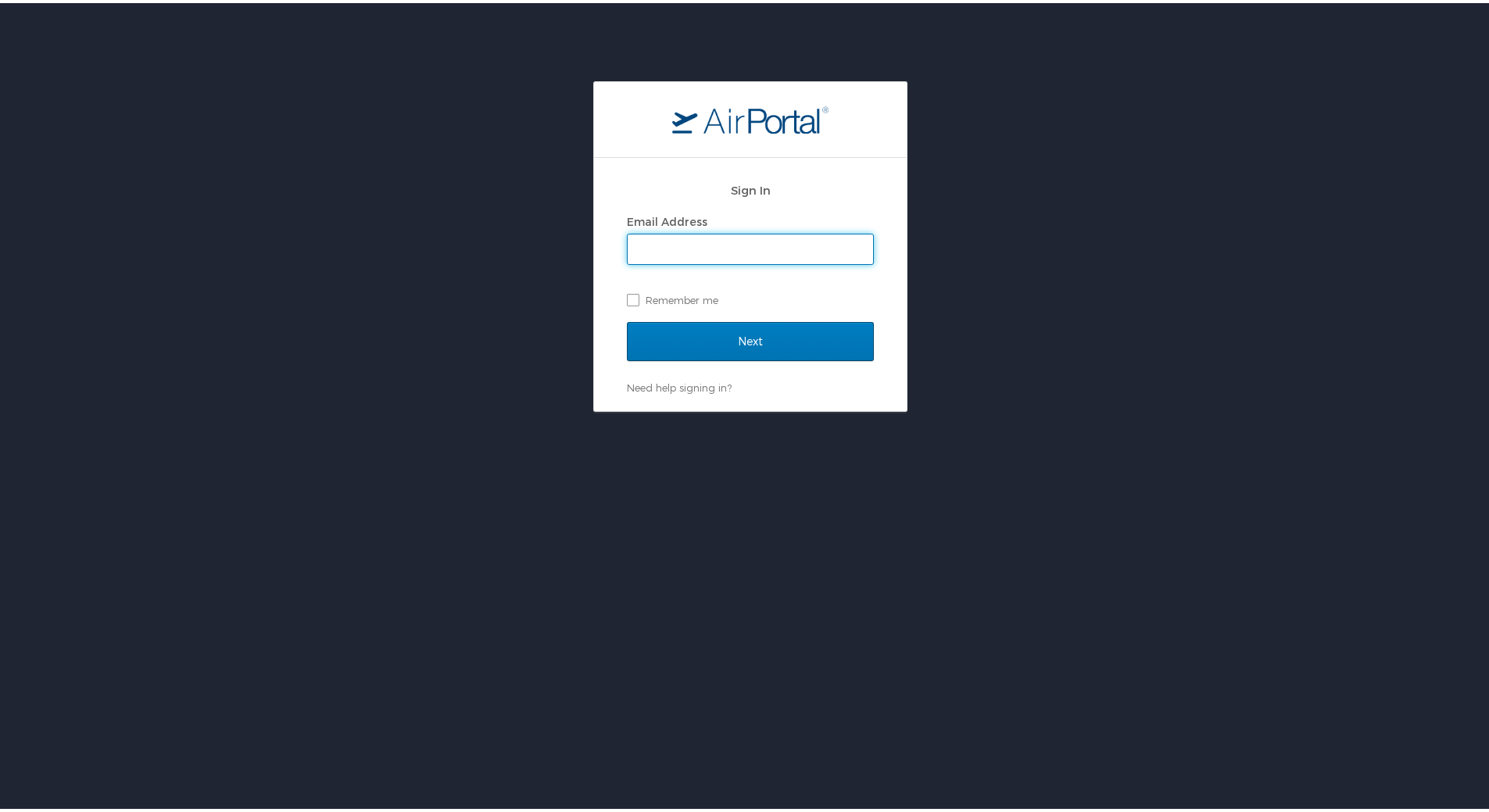
click at [688, 240] on input "Email Address" at bounding box center [750, 245] width 245 height 30
type input "derek.holbrook@imail.org"
click at [627, 319] on input "Next" at bounding box center [750, 339] width 247 height 39
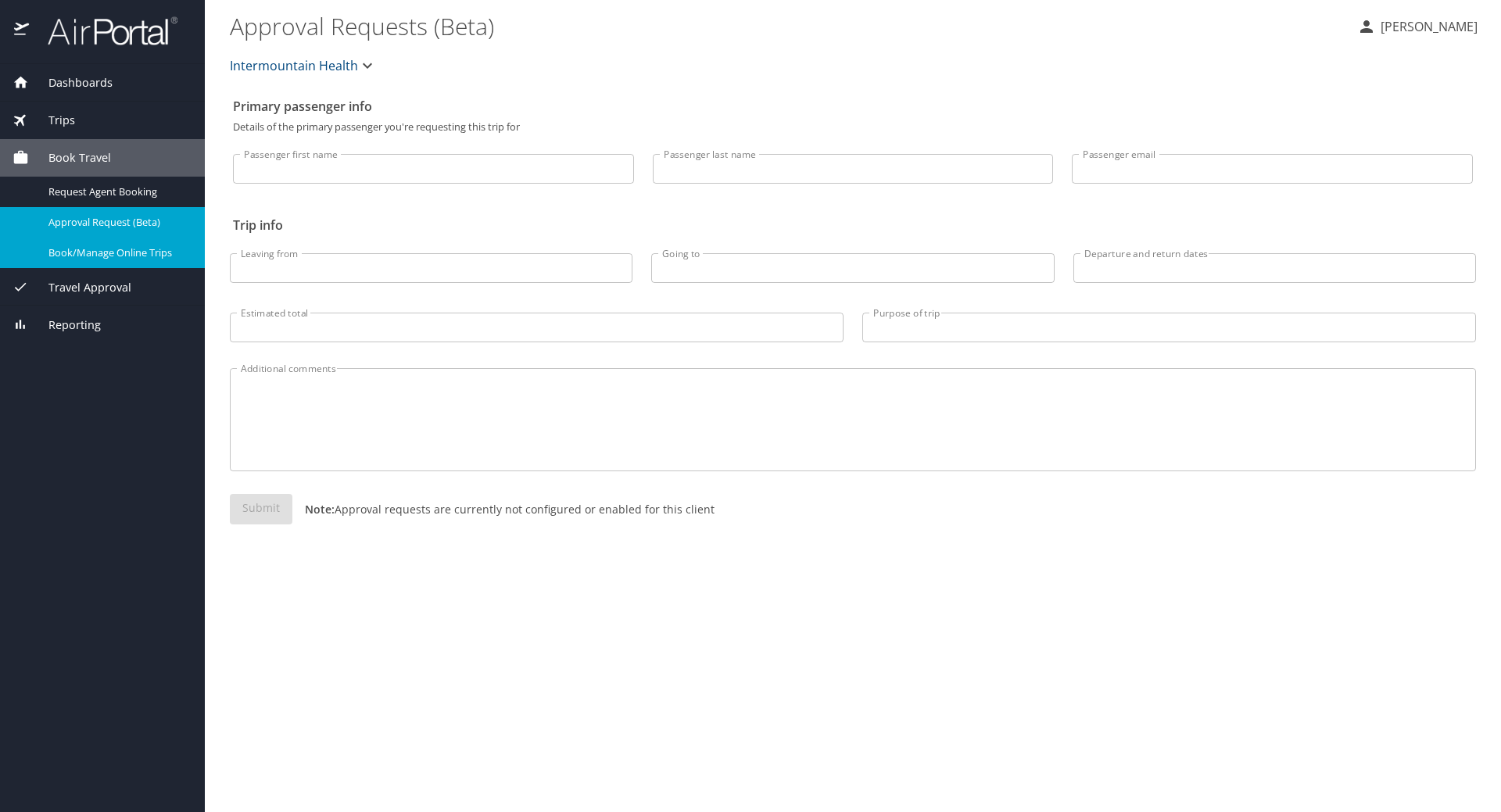
click at [93, 256] on span "Book/Manage Online Trips" at bounding box center [117, 252] width 138 height 14
